Goal: Transaction & Acquisition: Obtain resource

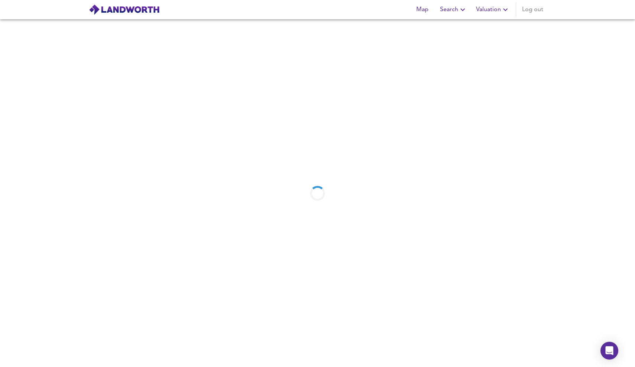
click at [486, 9] on button "Valuation" at bounding box center [493, 9] width 40 height 15
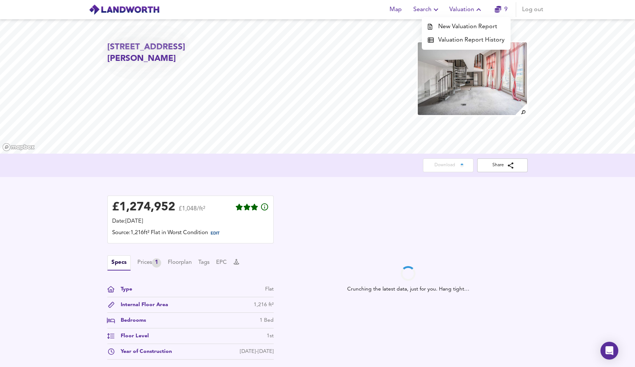
click at [473, 39] on li "Valuation Report History" at bounding box center [466, 39] width 89 height 13
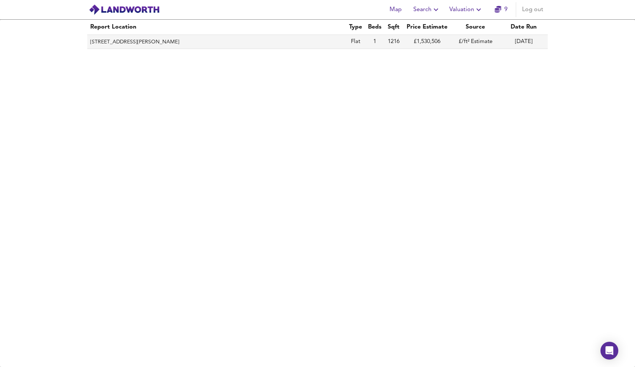
click at [246, 42] on th "[STREET_ADDRESS][PERSON_NAME]" at bounding box center [216, 42] width 259 height 14
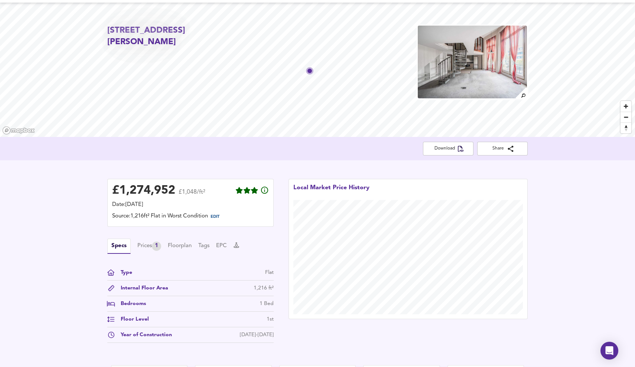
scroll to position [18, 0]
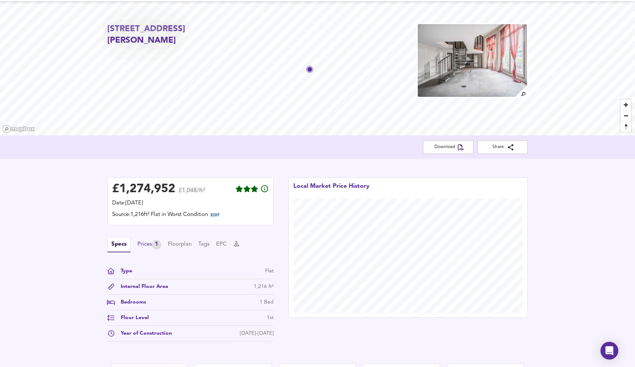
click at [146, 244] on div "Prices 1" at bounding box center [149, 244] width 24 height 9
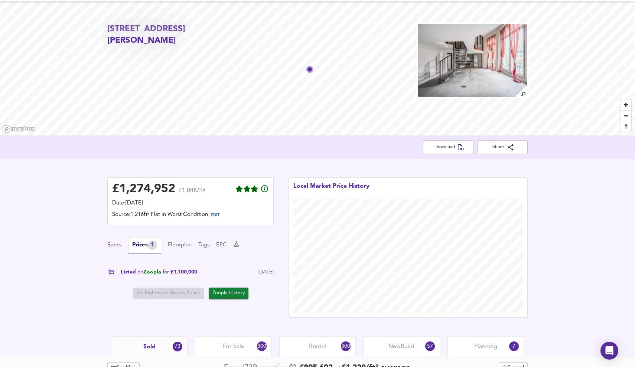
click at [119, 244] on button "Specs" at bounding box center [114, 246] width 14 height 8
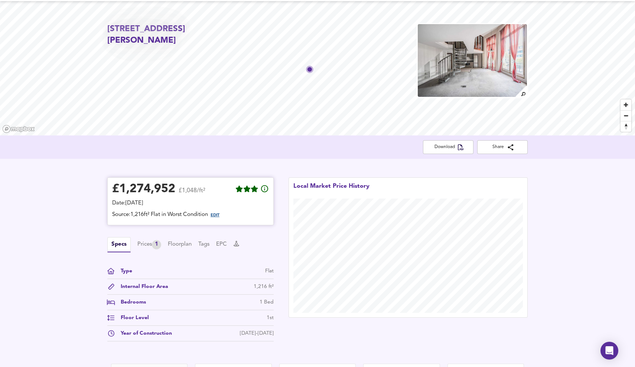
click at [219, 217] on span "EDIT" at bounding box center [215, 216] width 9 height 4
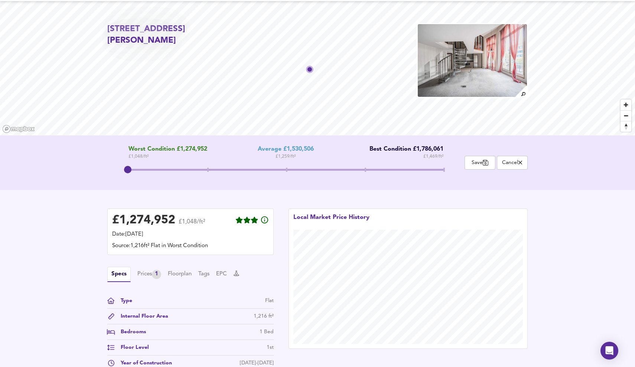
drag, startPoint x: 284, startPoint y: 169, endPoint x: 131, endPoint y: 170, distance: 153.1
click at [131, 170] on span at bounding box center [127, 169] width 7 height 7
drag, startPoint x: 127, startPoint y: 169, endPoint x: 131, endPoint y: 162, distance: 7.8
click at [131, 166] on span at bounding box center [127, 169] width 7 height 7
drag, startPoint x: 128, startPoint y: 171, endPoint x: 123, endPoint y: 166, distance: 6.9
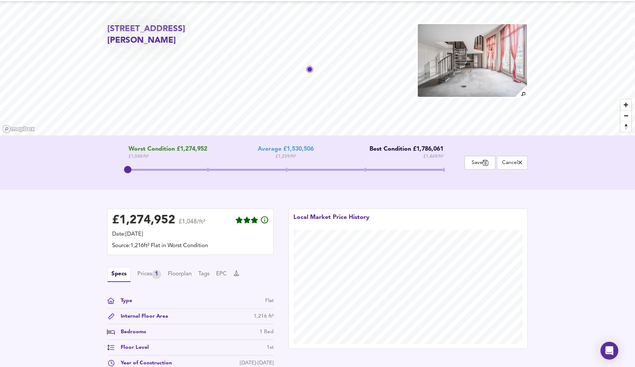
click at [124, 166] on span at bounding box center [127, 169] width 7 height 7
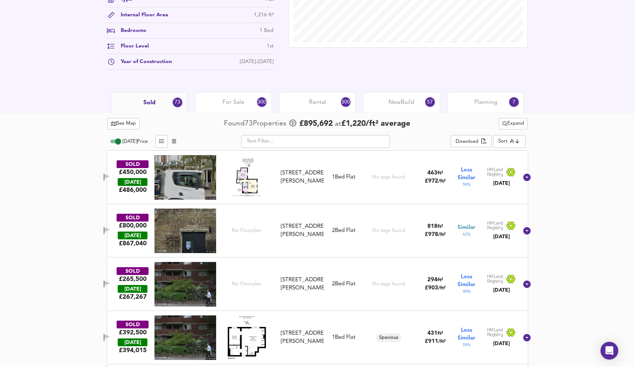
scroll to position [330, 0]
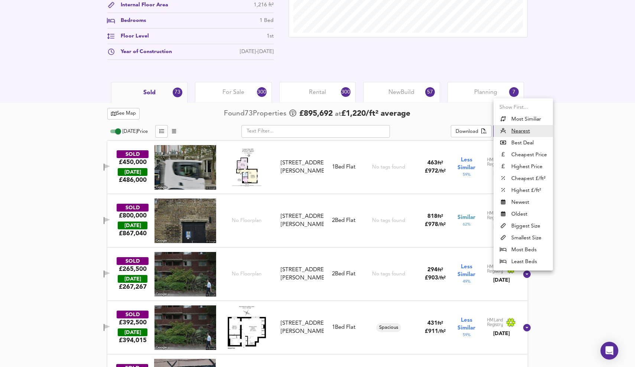
click at [522, 117] on li "Most Similiar" at bounding box center [523, 119] width 59 height 12
type input "similarityscore"
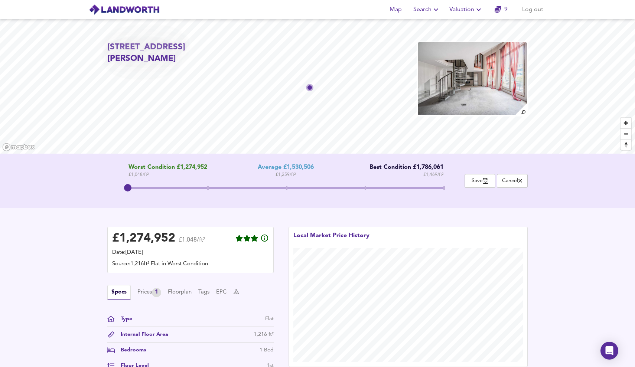
scroll to position [0, 0]
click at [479, 179] on span "Save" at bounding box center [480, 181] width 23 height 7
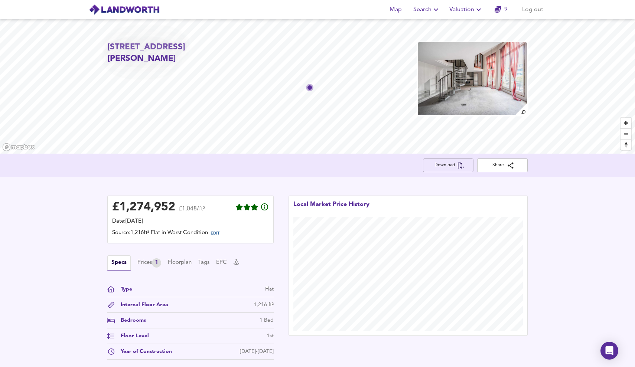
click at [453, 165] on span "Download" at bounding box center [448, 166] width 39 height 8
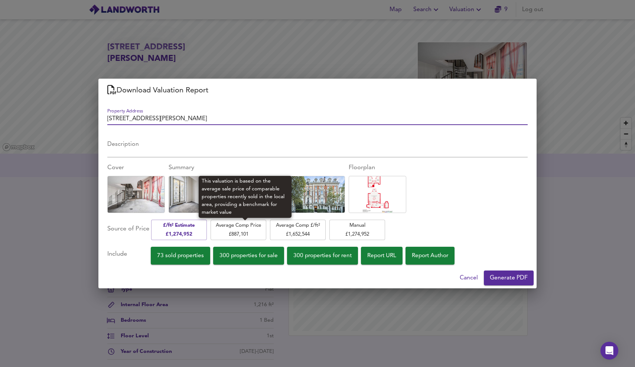
click at [255, 226] on span "Average Comp Price £ 887,101" at bounding box center [238, 229] width 48 height 17
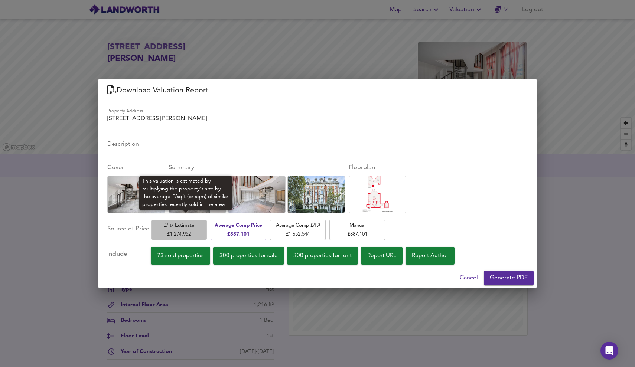
click at [194, 226] on span "£/ft² Estimate £ 1,274,952" at bounding box center [179, 229] width 48 height 17
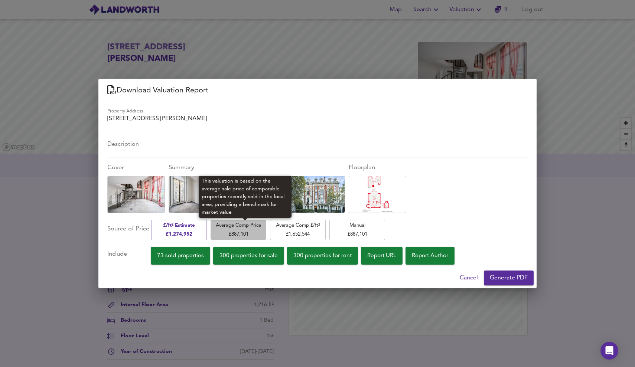
click at [247, 230] on span "Average Comp Price £ 887,101" at bounding box center [238, 229] width 48 height 17
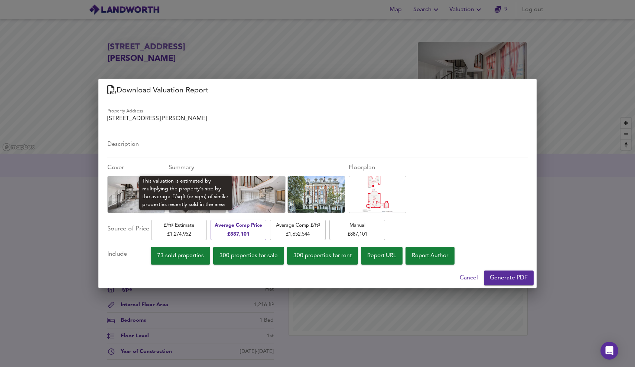
click at [180, 231] on span "£/ft² Estimate £ 1,274,952" at bounding box center [179, 229] width 48 height 17
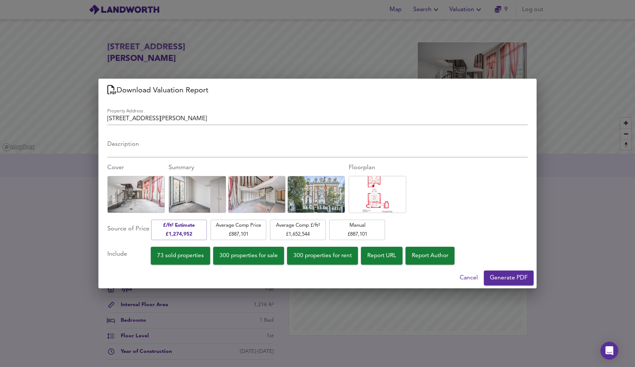
click at [515, 274] on span "Generate PDF" at bounding box center [509, 278] width 38 height 10
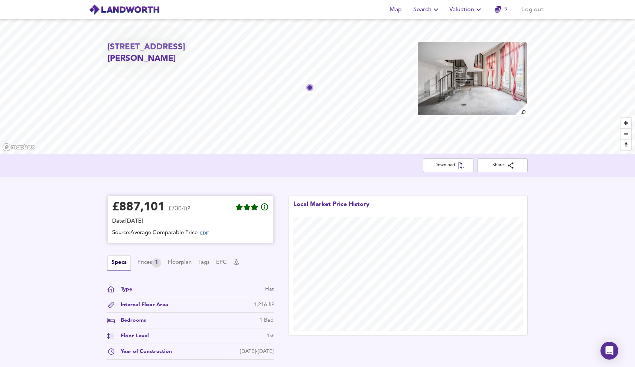
click at [204, 234] on span "EDIT" at bounding box center [204, 234] width 9 height 4
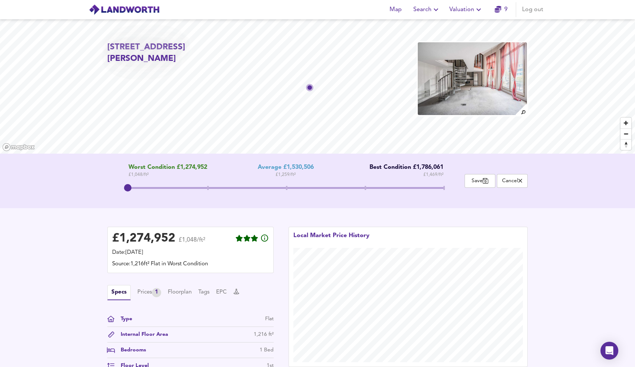
click at [286, 188] on span at bounding box center [286, 188] width 1 height 4
click at [205, 188] on span at bounding box center [208, 188] width 158 height 2
drag, startPoint x: 205, startPoint y: 188, endPoint x: 101, endPoint y: 188, distance: 104.0
click at [101, 188] on div "Worst Condition £1,274,952 £ 1,048 / ft² Average £1,530,506 £ 1,259 / ft² Best …" at bounding box center [317, 181] width 438 height 34
drag, startPoint x: 125, startPoint y: 187, endPoint x: 276, endPoint y: 183, distance: 150.5
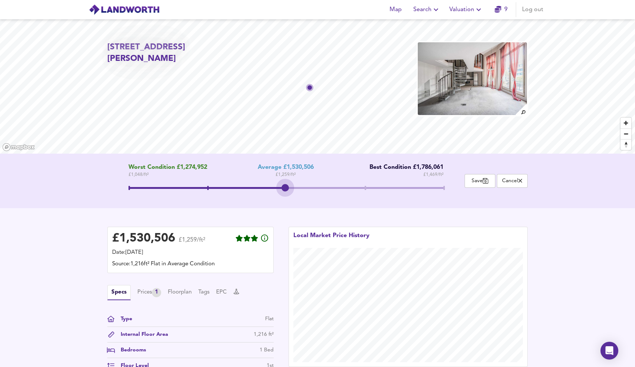
click at [276, 183] on span at bounding box center [286, 188] width 315 height 13
click at [477, 181] on span "Save" at bounding box center [480, 181] width 23 height 7
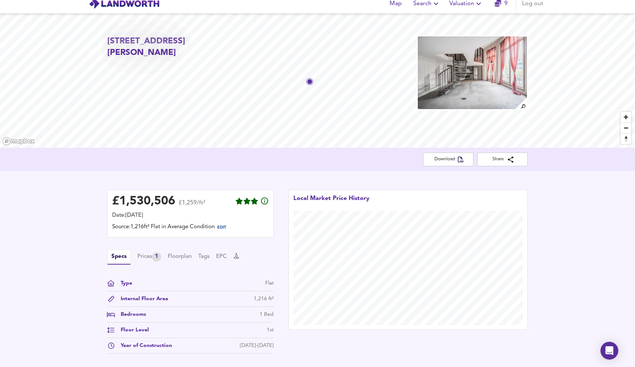
scroll to position [7, 0]
click at [223, 227] on span "EDIT" at bounding box center [221, 227] width 9 height 4
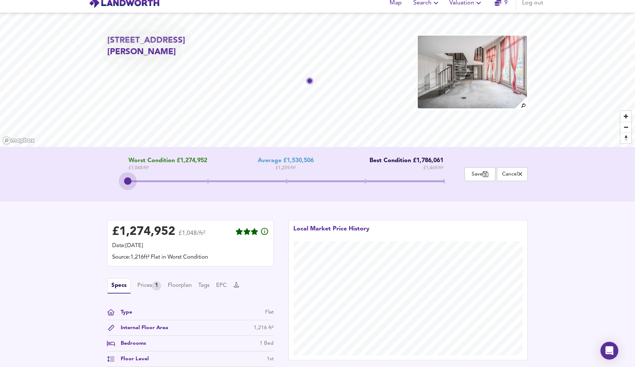
drag, startPoint x: 285, startPoint y: 179, endPoint x: 143, endPoint y: 175, distance: 141.6
click at [143, 175] on div "Worst Condition £1,274,952 £ 1,048 / ft² Average £1,530,506 £ 1,259 / ft² Best …" at bounding box center [285, 175] width 357 height 34
click at [478, 174] on span "Save" at bounding box center [480, 174] width 23 height 7
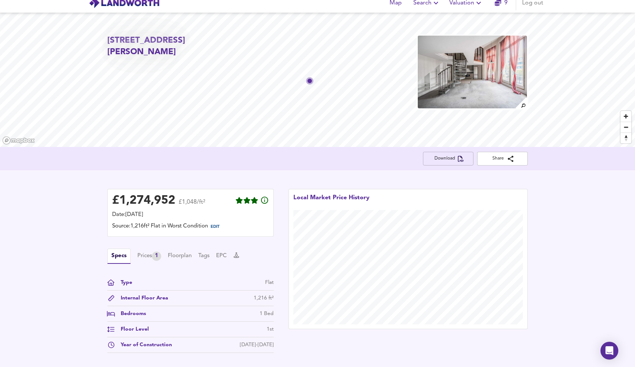
click at [446, 159] on span "Download" at bounding box center [448, 159] width 39 height 8
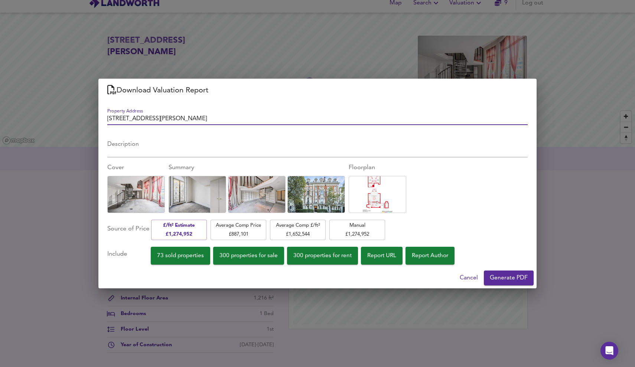
click at [469, 278] on span "Cancel" at bounding box center [469, 278] width 18 height 10
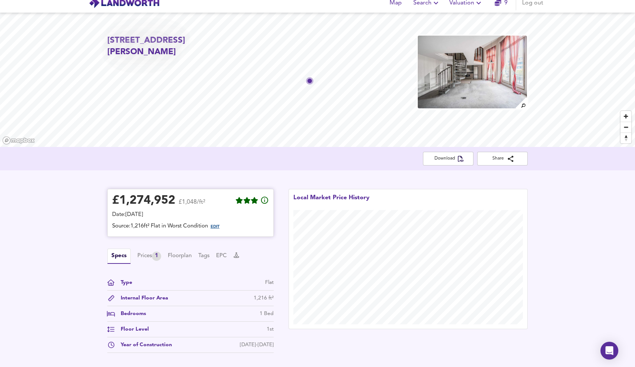
click at [220, 226] on span "EDIT" at bounding box center [215, 227] width 9 height 4
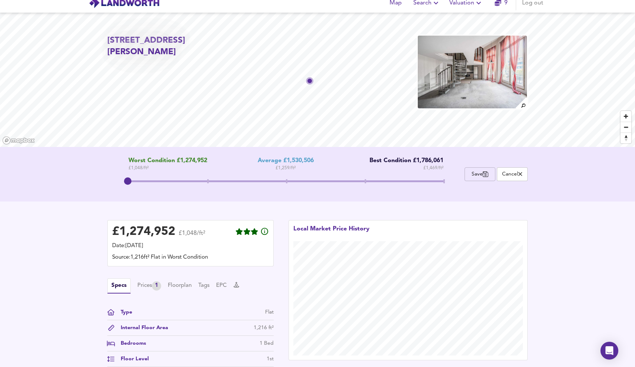
click at [473, 176] on span "Save" at bounding box center [480, 174] width 23 height 7
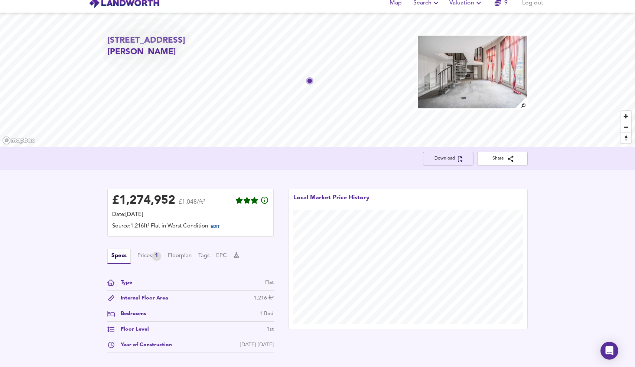
click at [457, 158] on span "Download" at bounding box center [448, 159] width 39 height 8
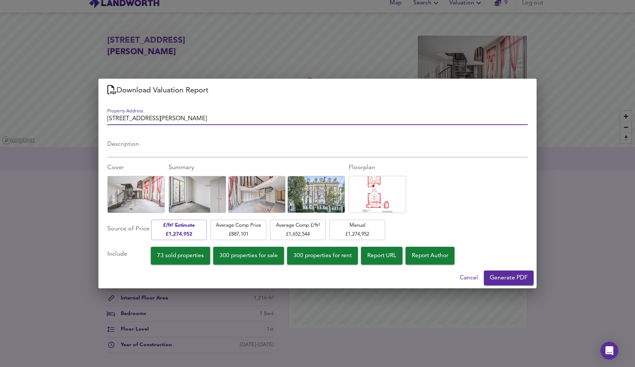
click at [518, 277] on span "Generate PDF" at bounding box center [509, 278] width 38 height 10
